Goal: Information Seeking & Learning: Understand process/instructions

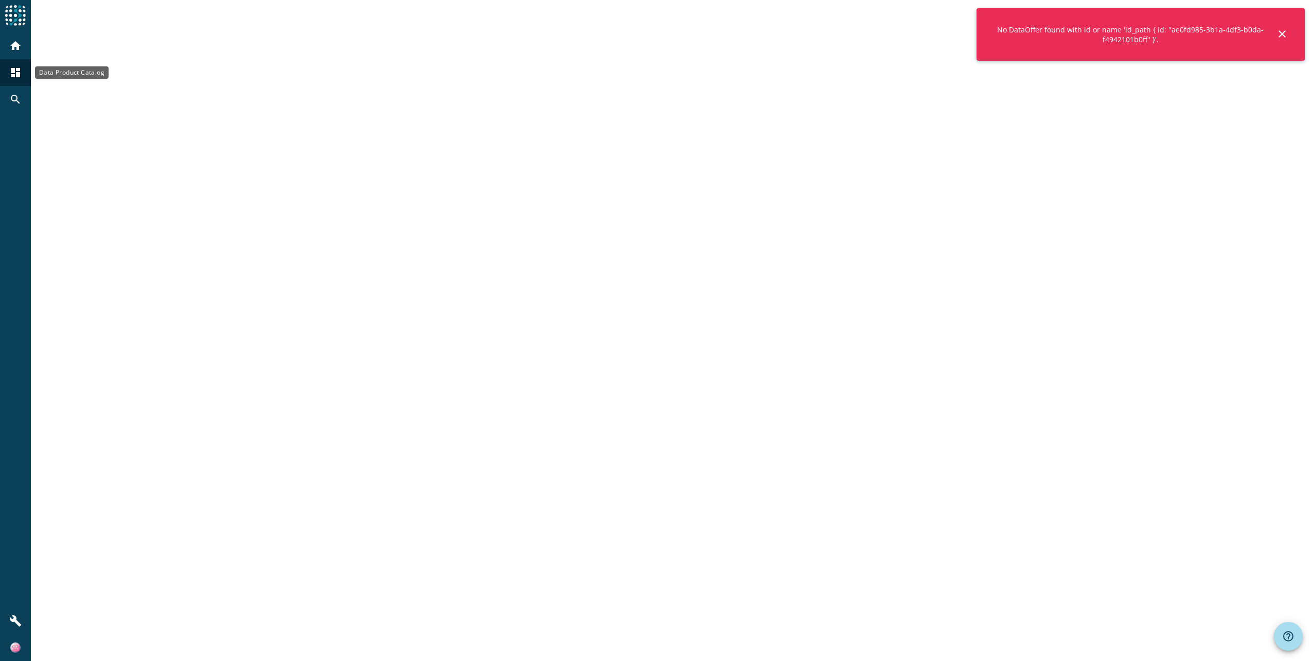
click at [15, 75] on mat-icon "dashboard" at bounding box center [15, 72] width 12 height 12
click at [15, 95] on mat-icon "search" at bounding box center [15, 99] width 12 height 12
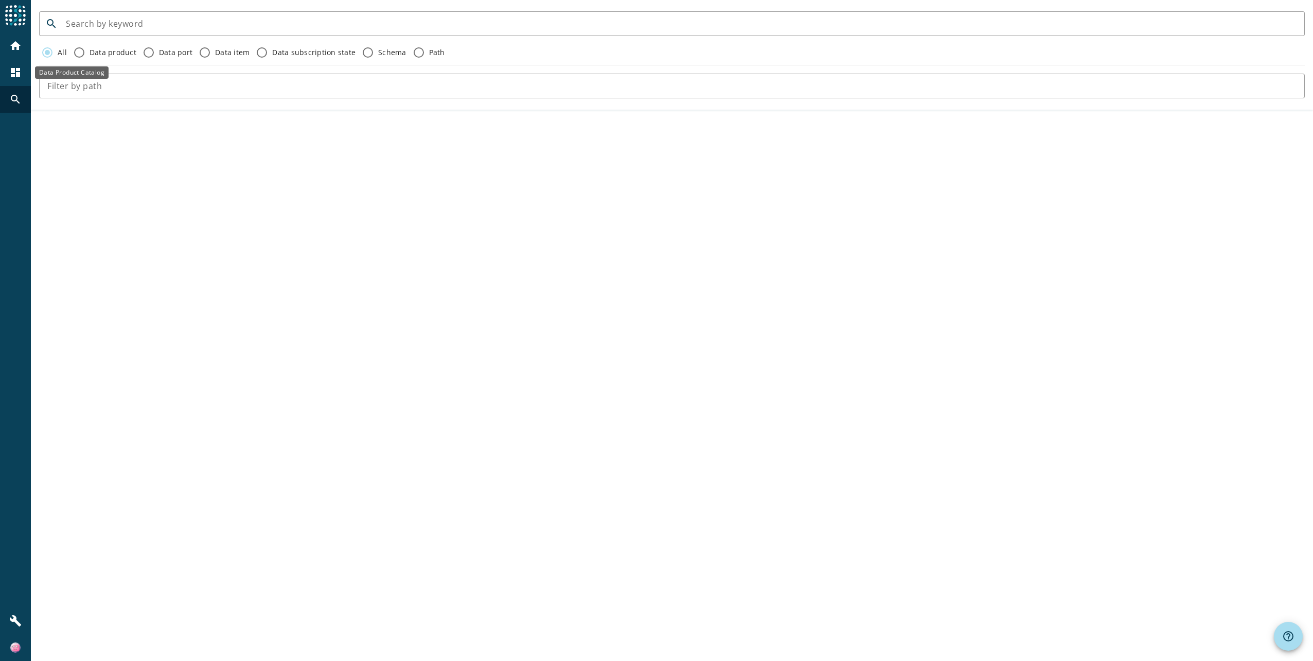
click at [20, 69] on mat-icon "dashboard" at bounding box center [15, 72] width 12 height 12
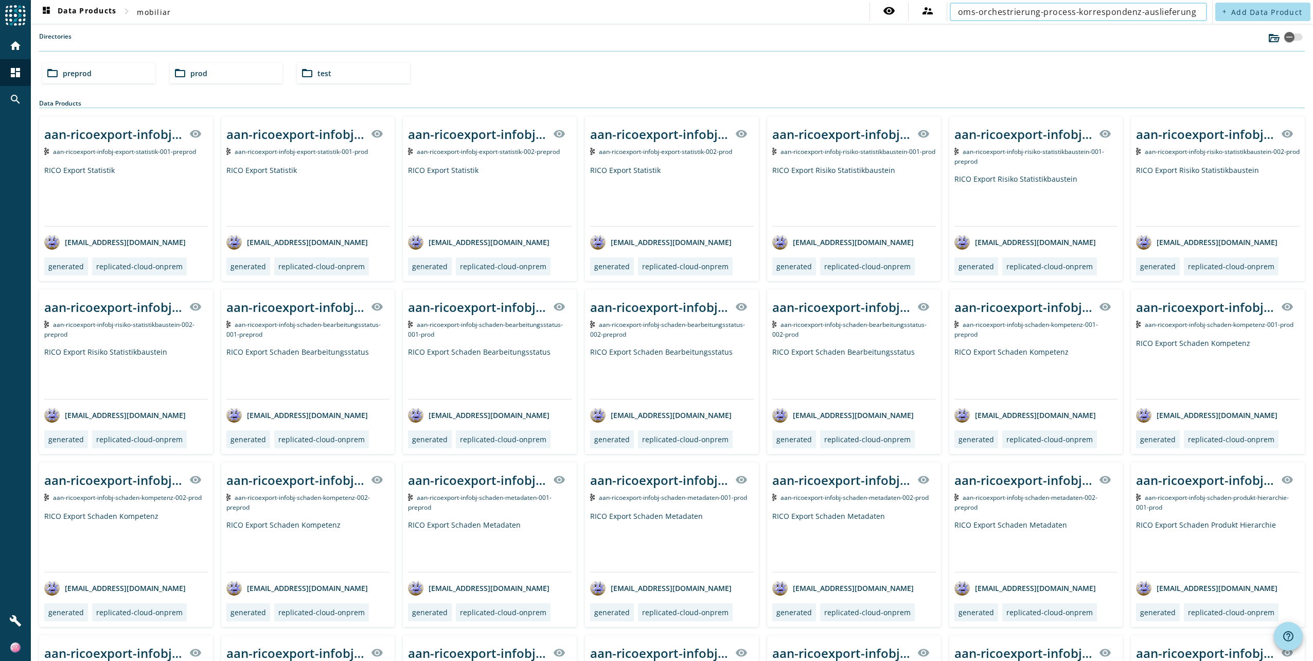
scroll to position [0, 1]
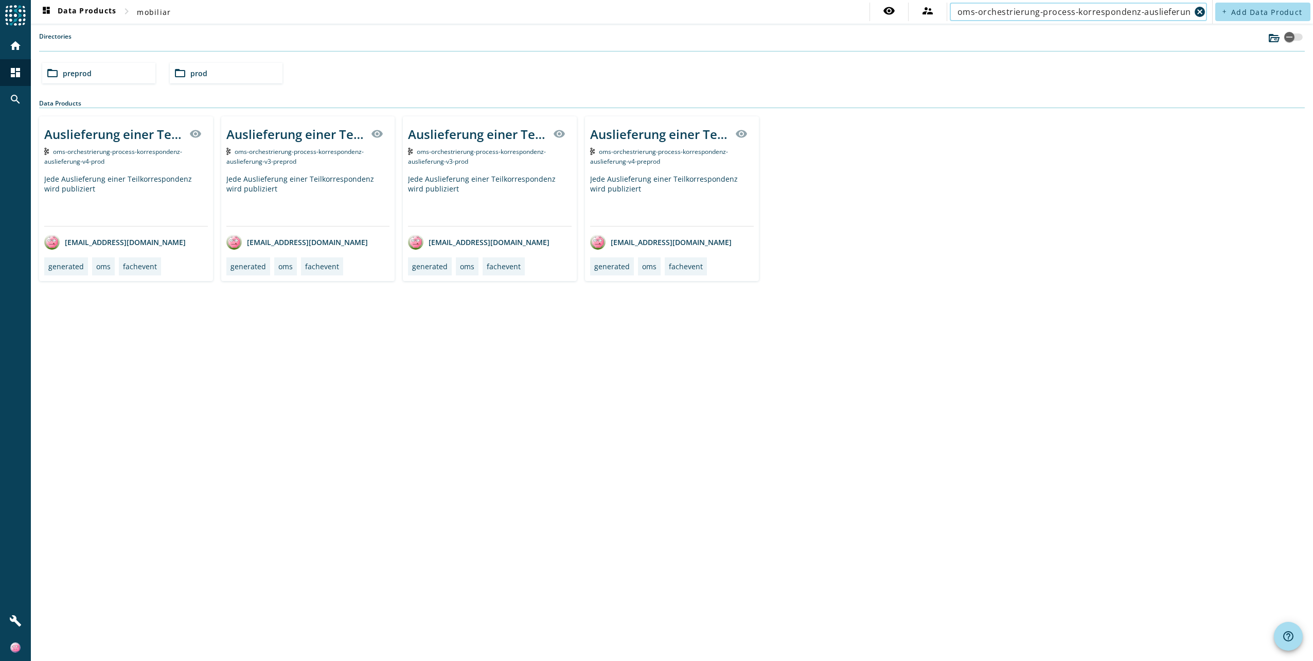
type input "oms-orchestrierung-process-korrespondenz-auslieferung"
click at [698, 208] on div "Jede Auslieferung einer Teilkorrespondenz wird publiziert" at bounding box center [672, 200] width 164 height 52
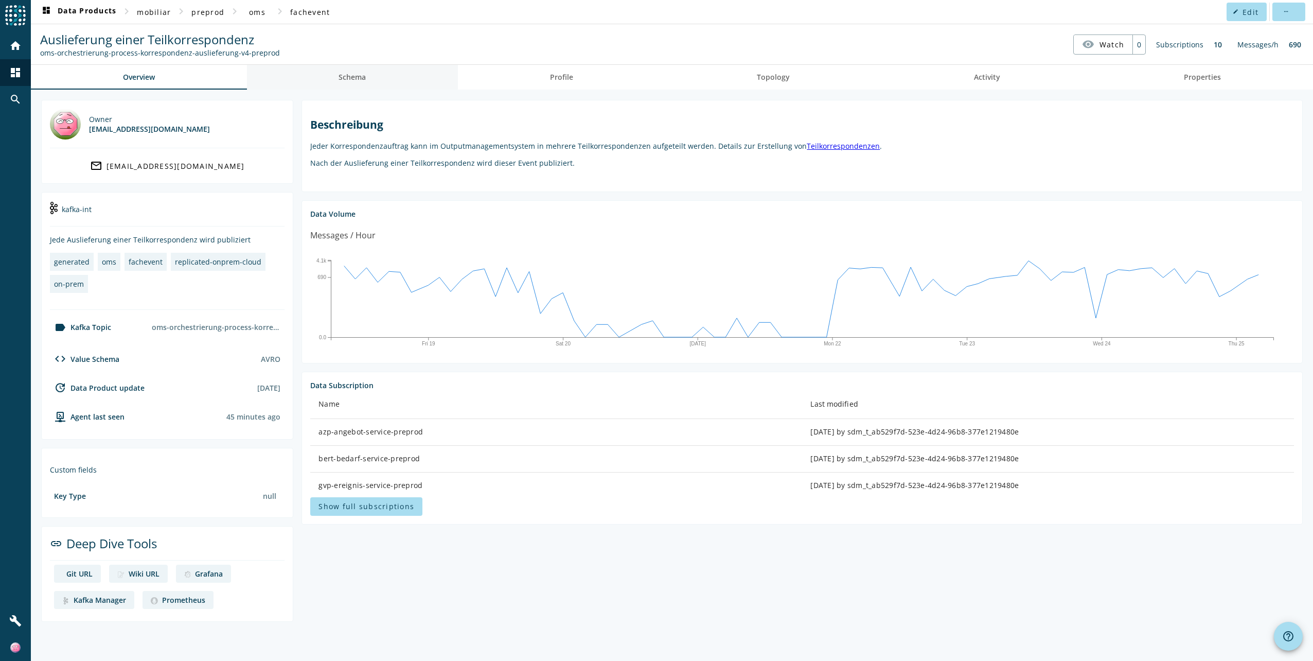
click at [365, 84] on span "Schema" at bounding box center [352, 77] width 27 height 25
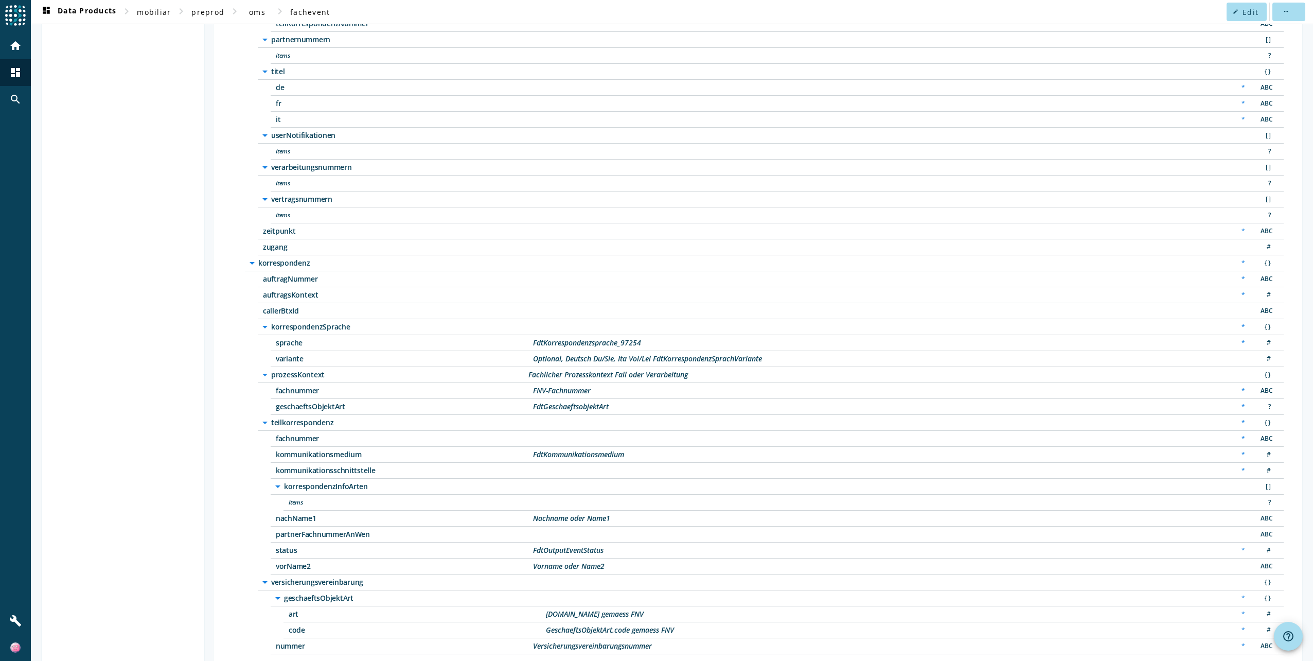
scroll to position [537, 0]
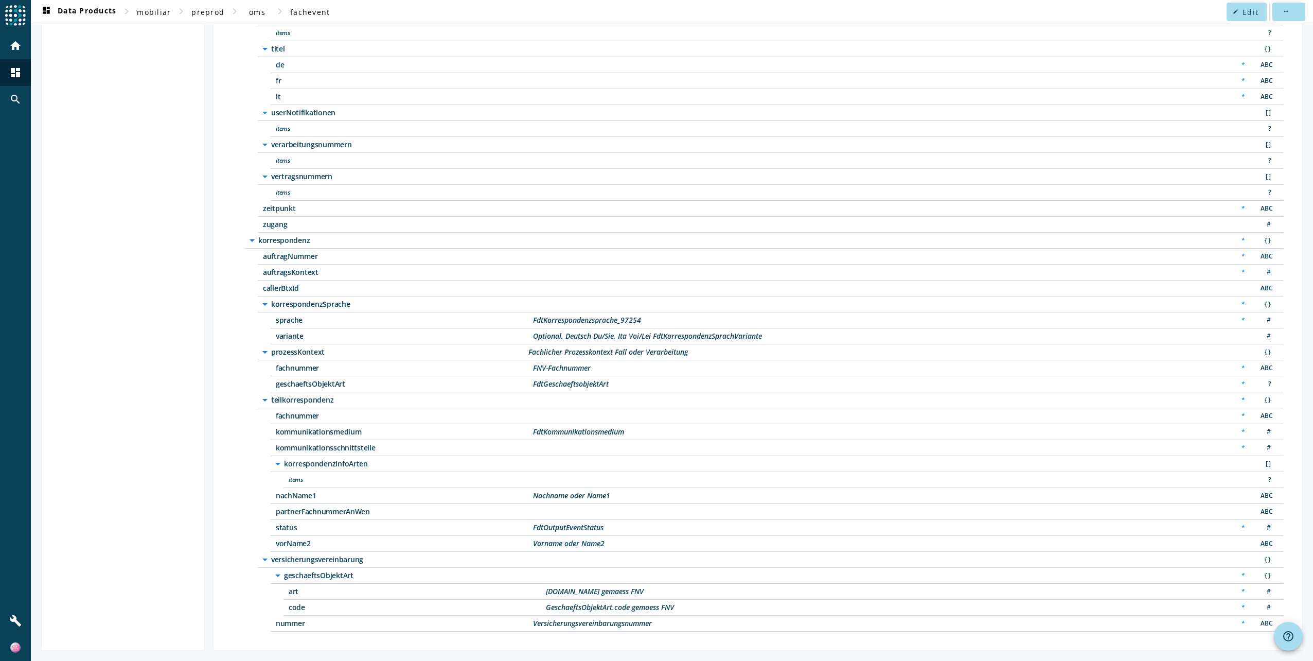
click at [253, 243] on icon "arrow_drop_down" at bounding box center [252, 240] width 12 height 12
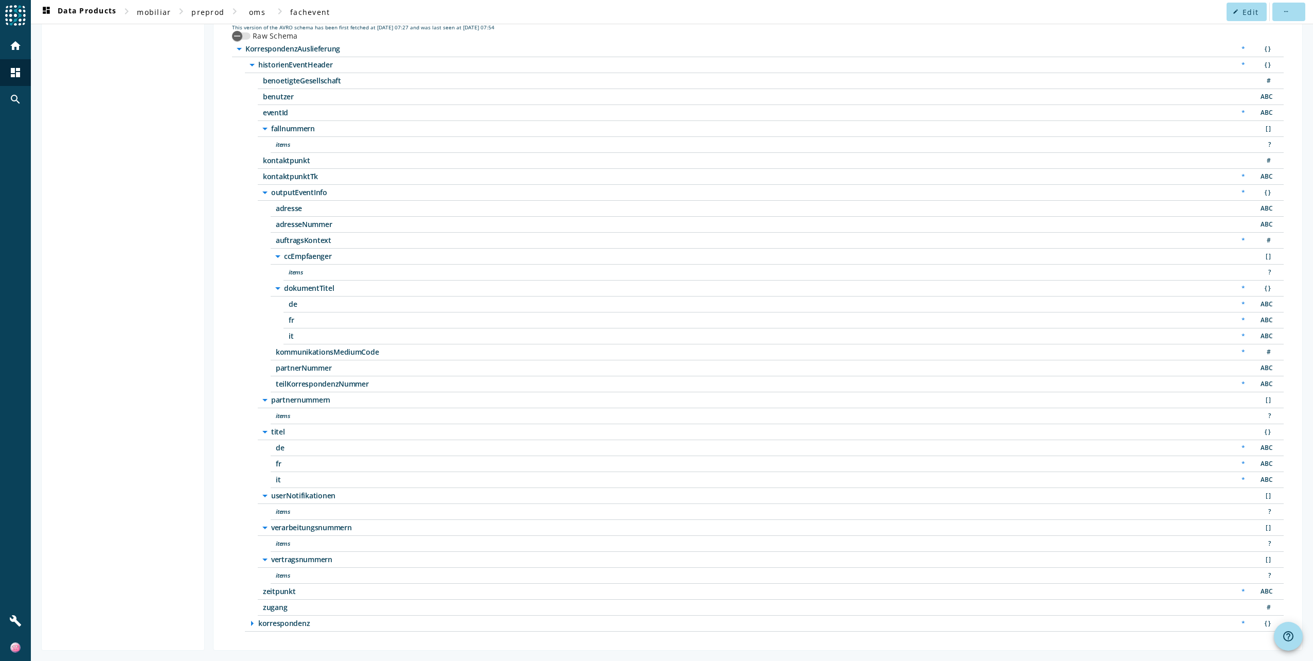
click at [303, 365] on span "partnerNummer" at bounding box center [404, 367] width 257 height 7
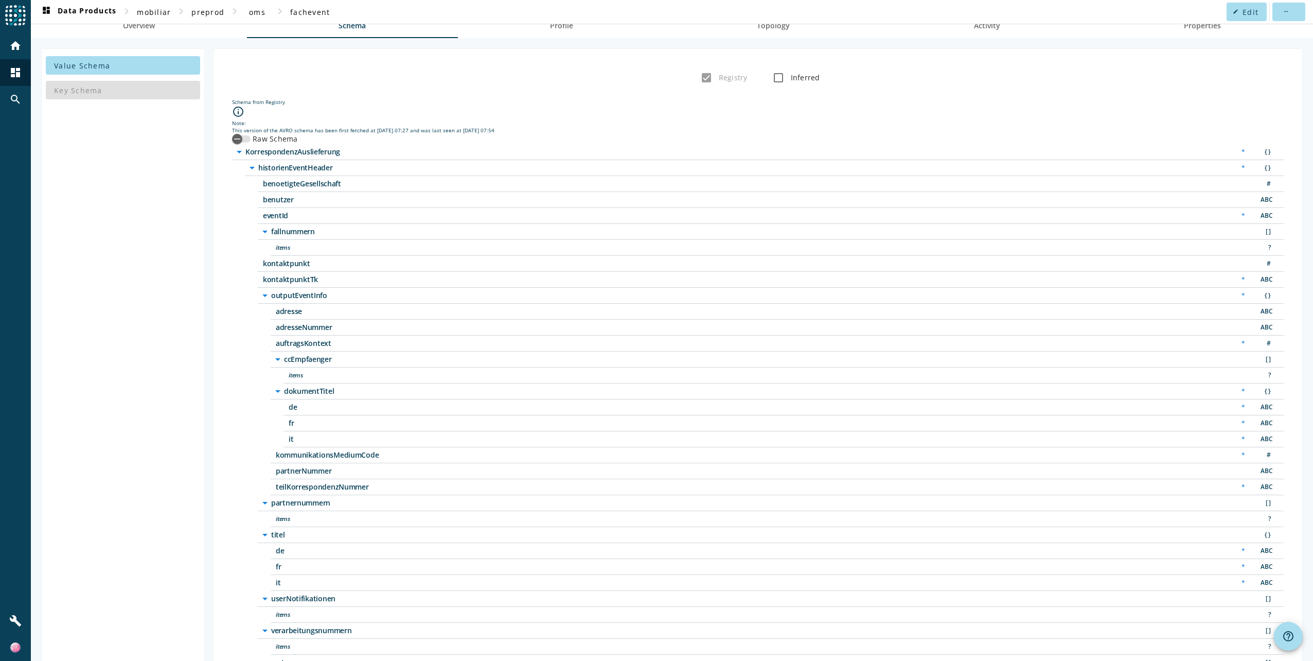
scroll to position [0, 0]
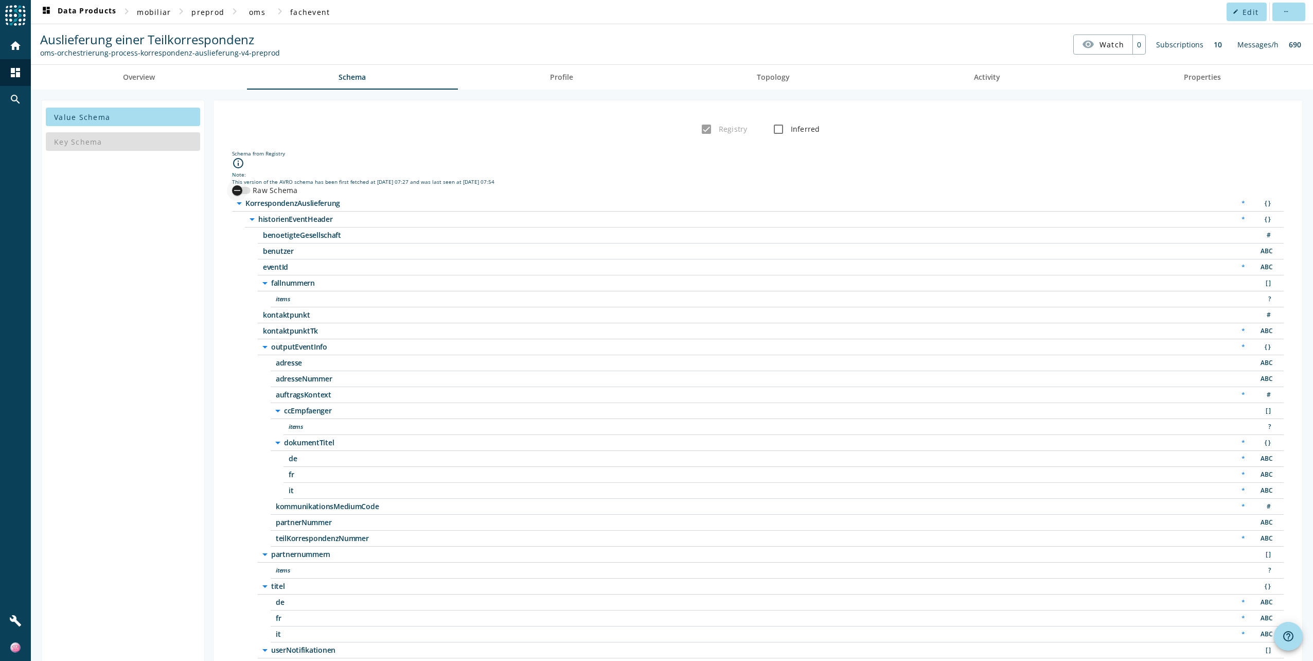
click at [246, 189] on div "button" at bounding box center [237, 190] width 21 height 21
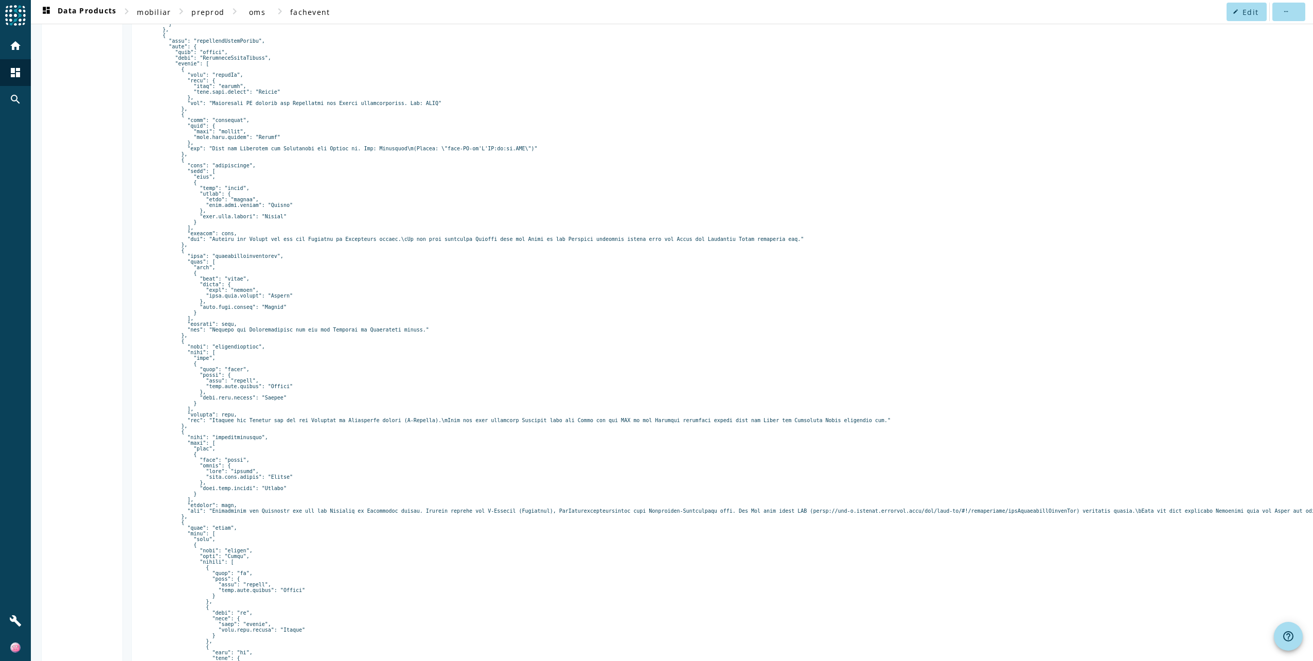
scroll to position [1595, 0]
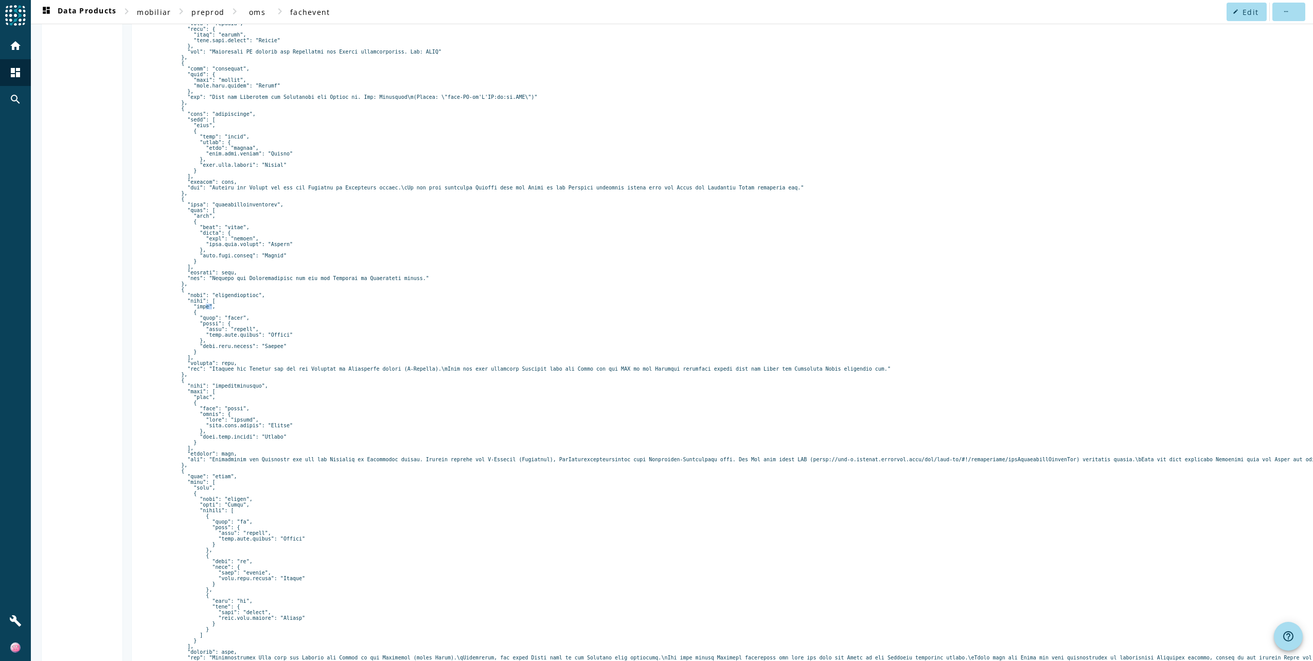
drag, startPoint x: 194, startPoint y: 460, endPoint x: 200, endPoint y: 460, distance: 5.7
click at [200, 460] on pre at bounding box center [867, 202] width 1435 height 3192
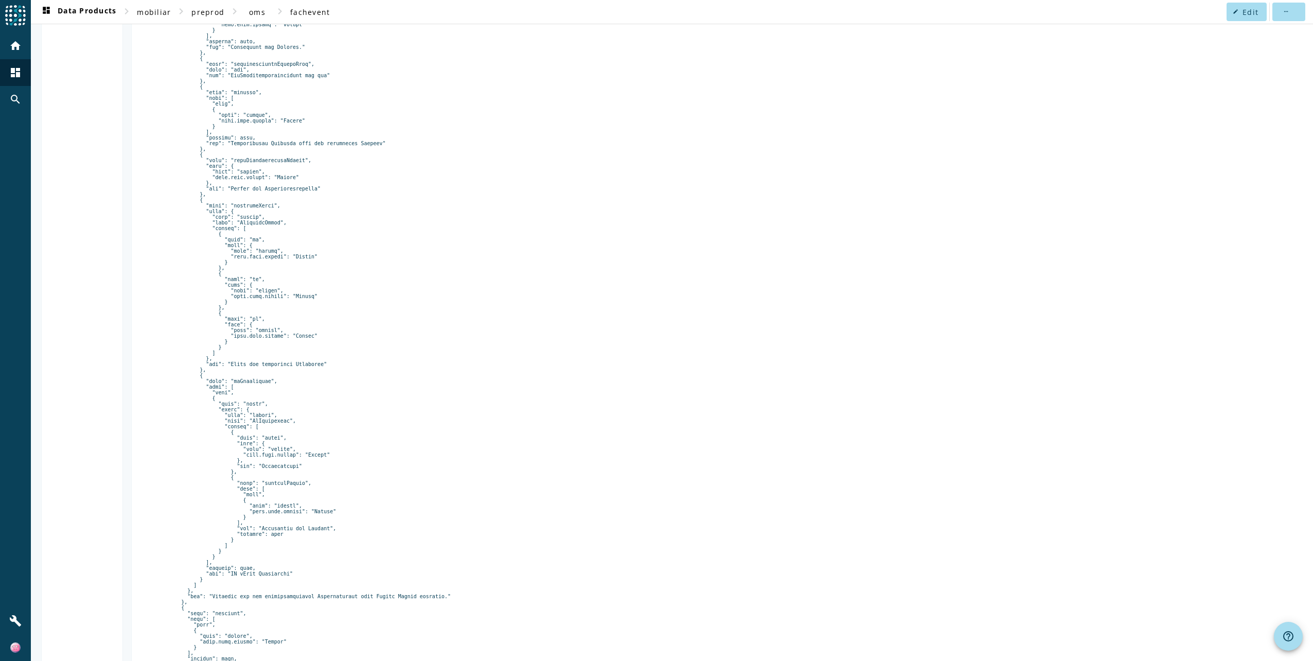
scroll to position [2499, 0]
